Goal: Find specific page/section: Find specific page/section

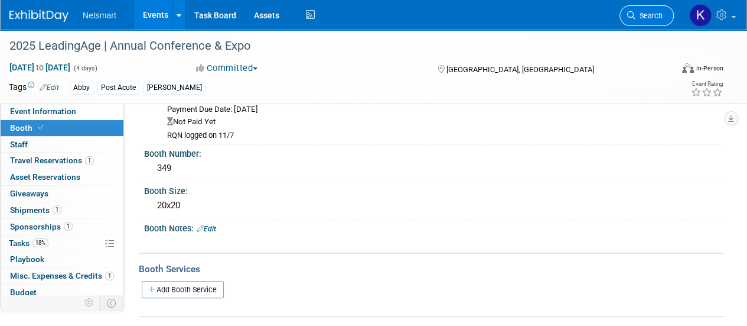
click at [651, 14] on span "Search" at bounding box center [649, 15] width 27 height 9
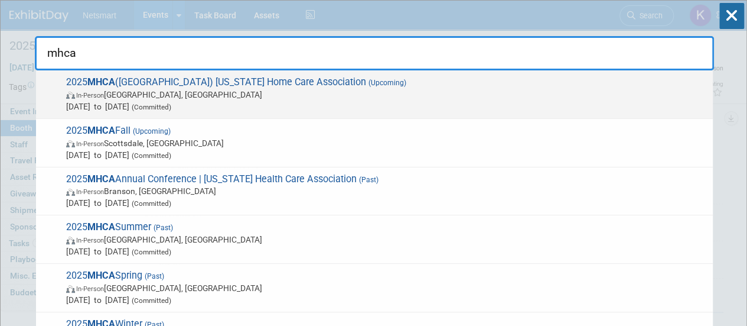
type input "mhca"
click at [495, 71] on div "2025 MHCA ([GEOGRAPHIC_DATA]) [US_STATE] Home Care Association (Upcoming) In-Pe…" at bounding box center [374, 94] width 677 height 48
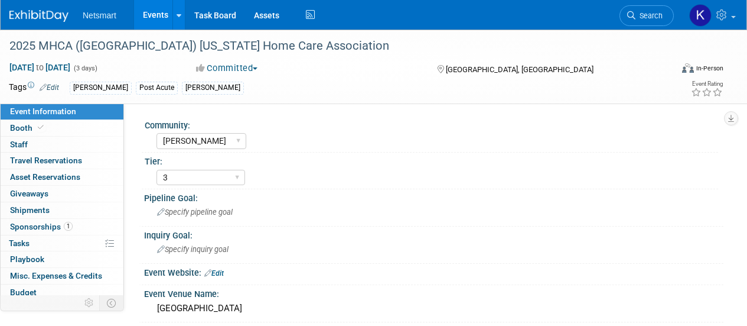
select select "[PERSON_NAME]"
select select "3"
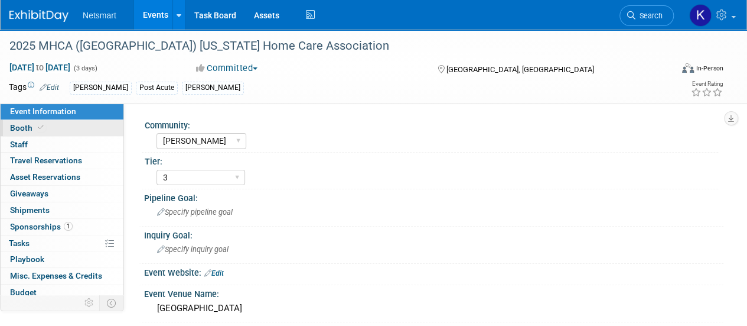
click at [77, 124] on link "Booth" at bounding box center [62, 128] width 123 height 16
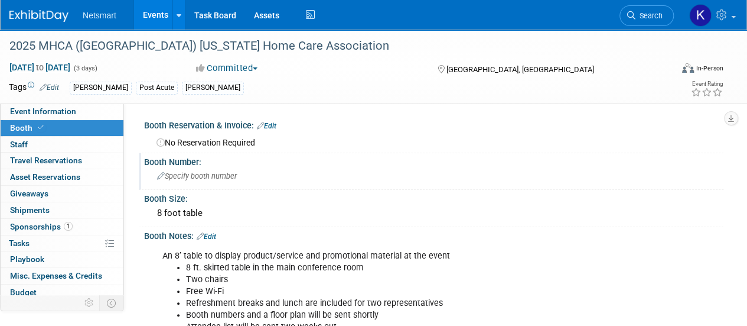
click at [185, 178] on span "Specify booth number" at bounding box center [197, 175] width 80 height 9
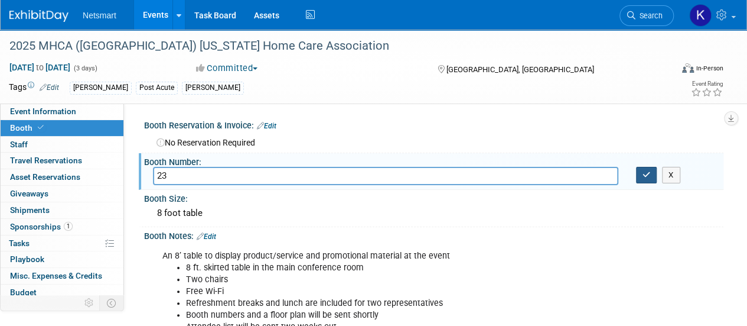
type input "23"
click at [650, 169] on button "button" at bounding box center [646, 175] width 21 height 17
